Goal: Information Seeking & Learning: Learn about a topic

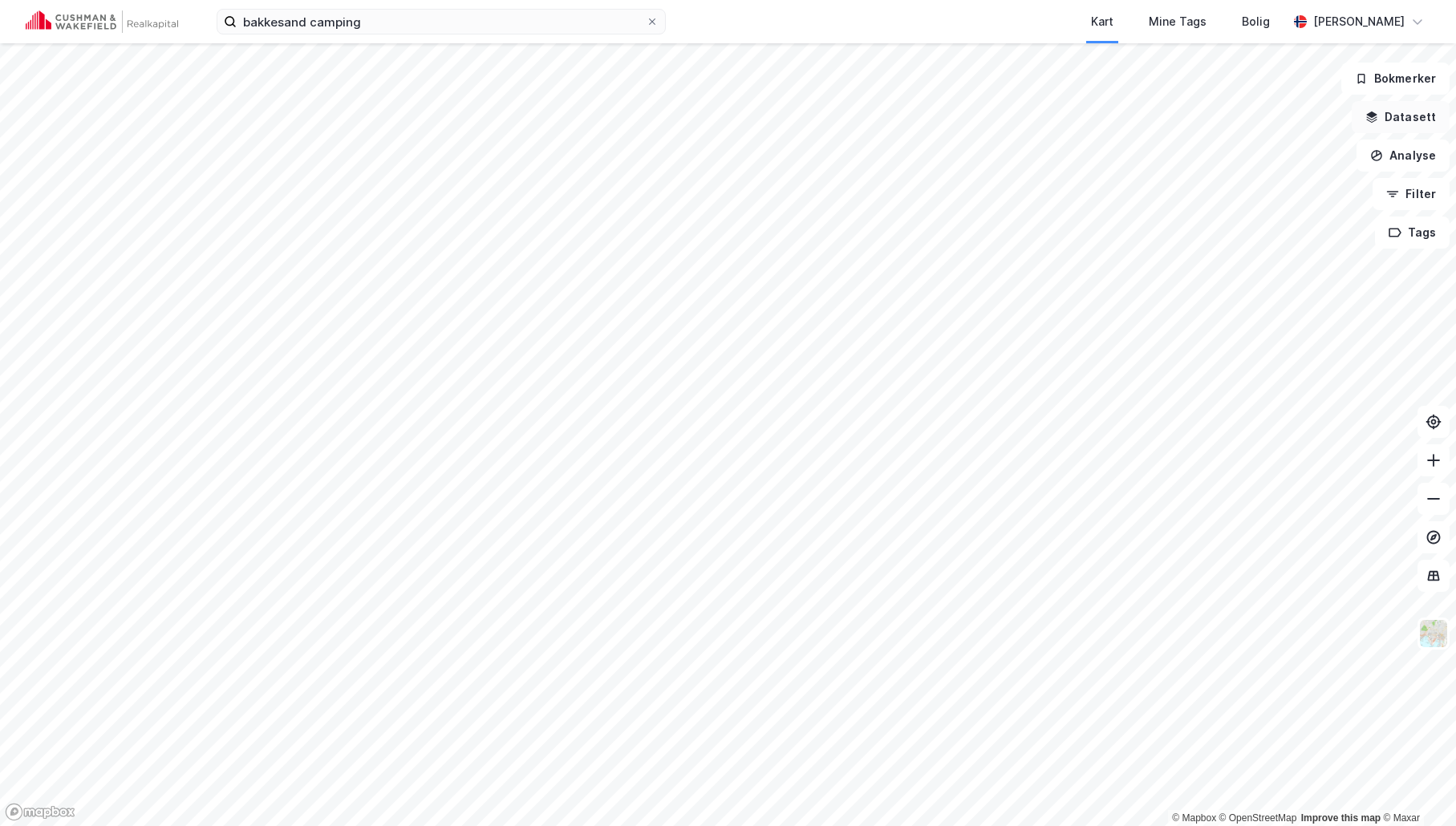
click at [1405, 118] on button "Datasett" at bounding box center [1401, 117] width 98 height 32
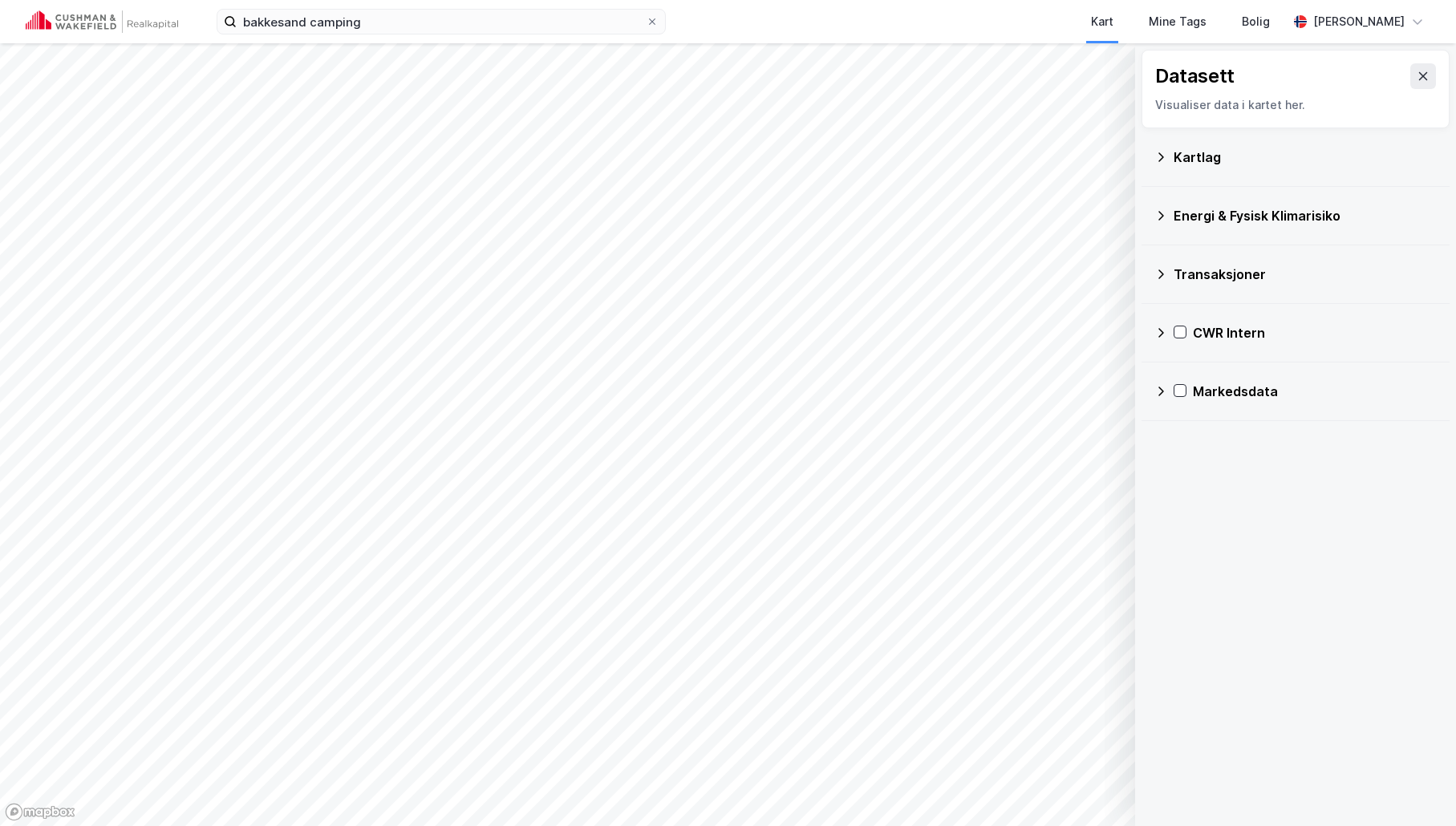
click at [1185, 156] on div "Kartlag" at bounding box center [1305, 157] width 263 height 20
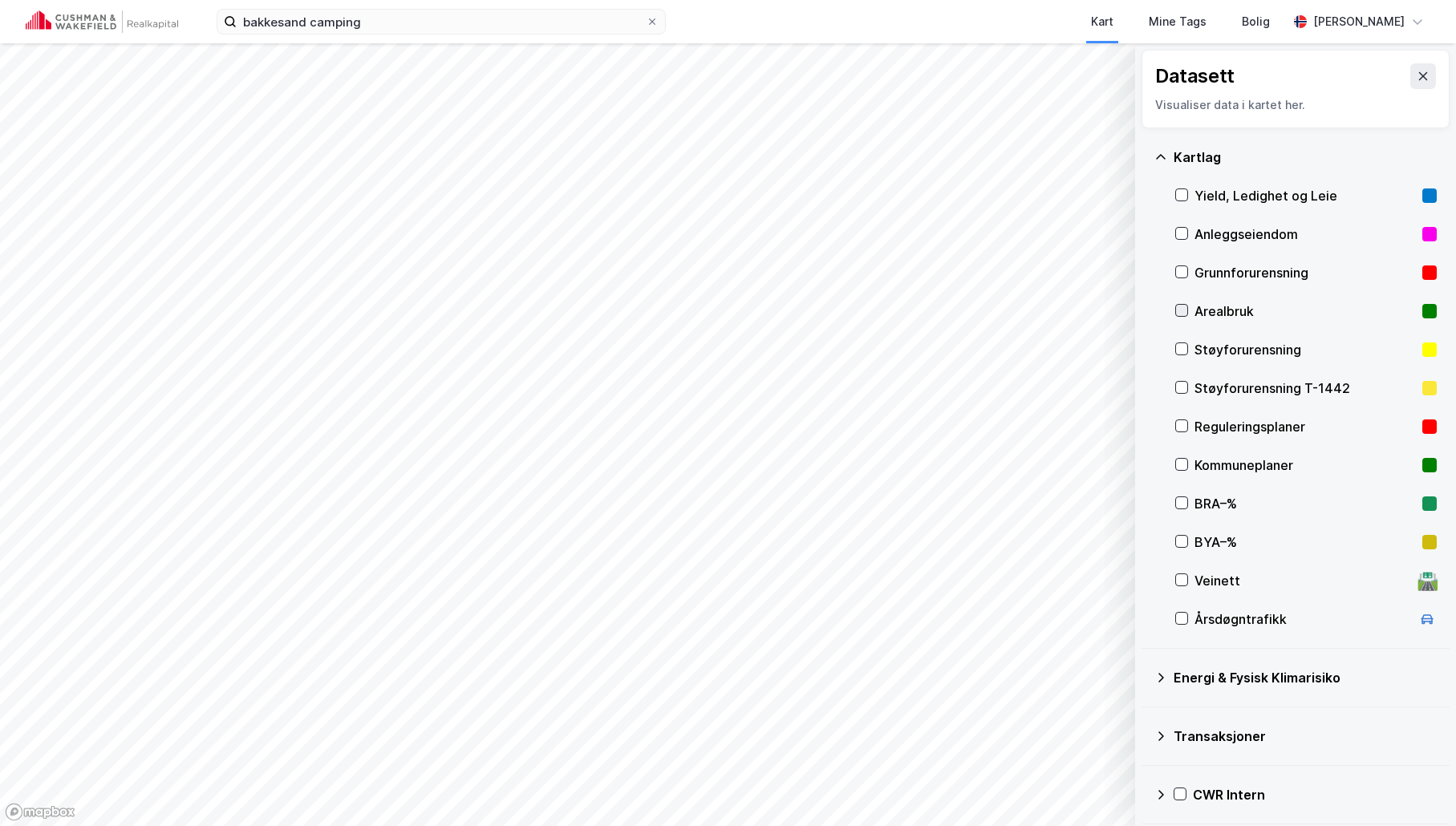
click at [1176, 311] on icon at bounding box center [1182, 310] width 12 height 12
click at [1182, 311] on icon at bounding box center [1182, 310] width 12 height 12
click at [1180, 425] on icon at bounding box center [1182, 425] width 12 height 12
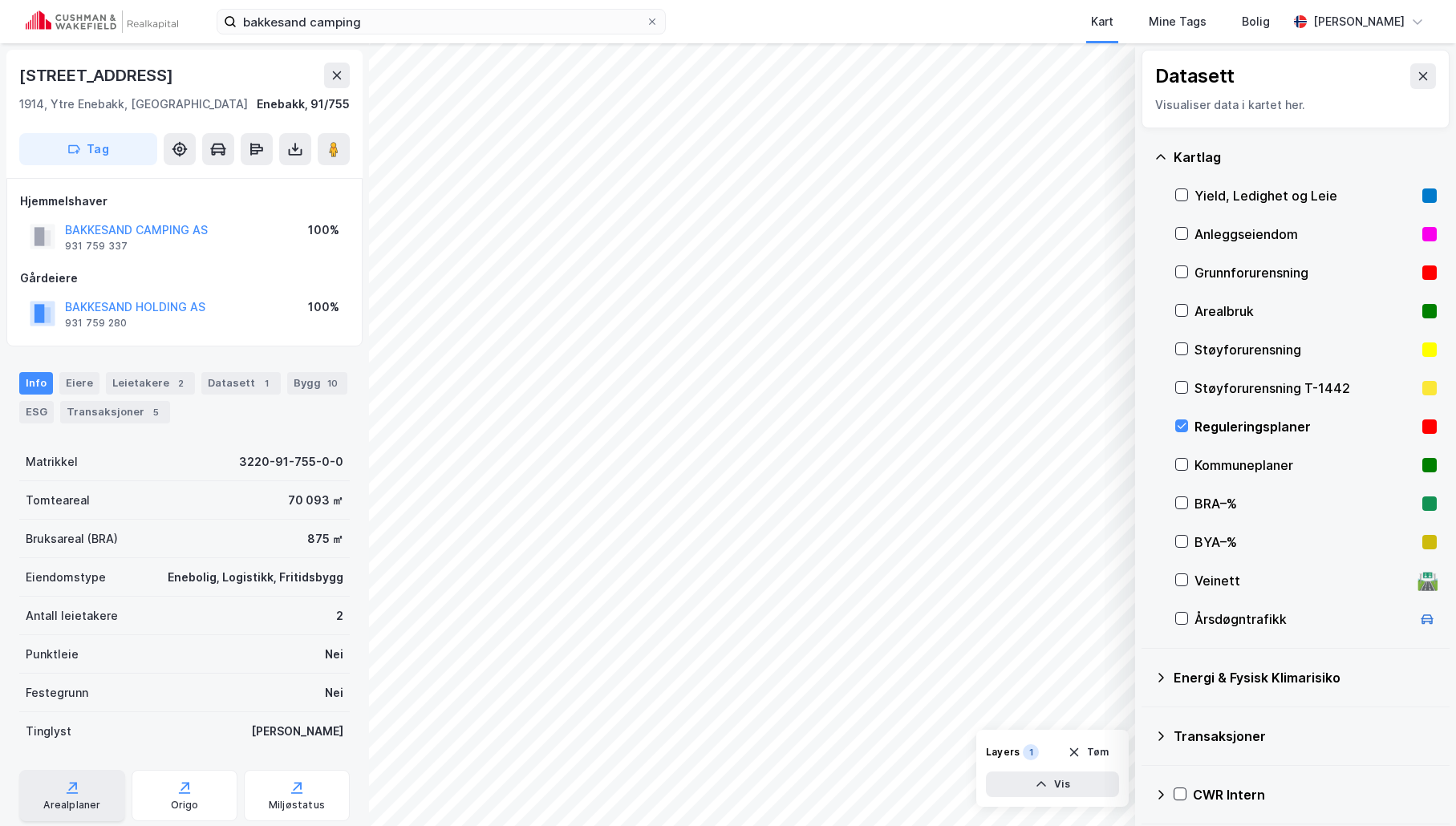
click at [76, 799] on div "Arealplaner" at bounding box center [72, 806] width 57 height 12
